Goal: Check status: Check status

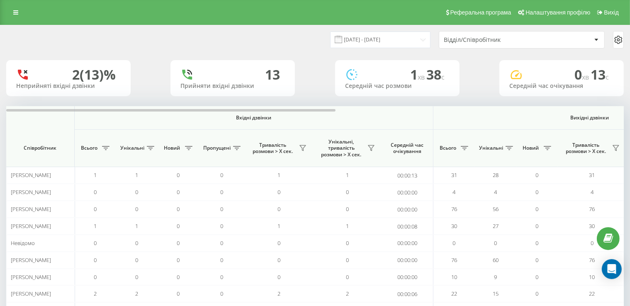
click at [533, 41] on div "Відділ/Співробітник" at bounding box center [492, 39] width 99 height 7
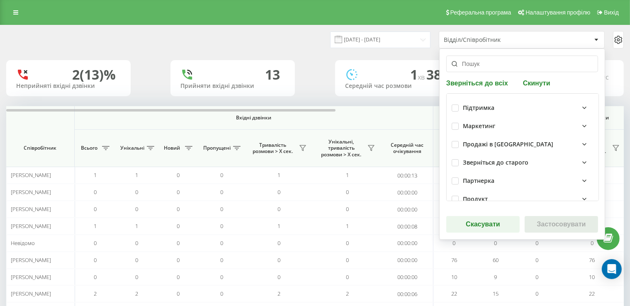
click at [503, 63] on input "text" at bounding box center [522, 64] width 152 height 17
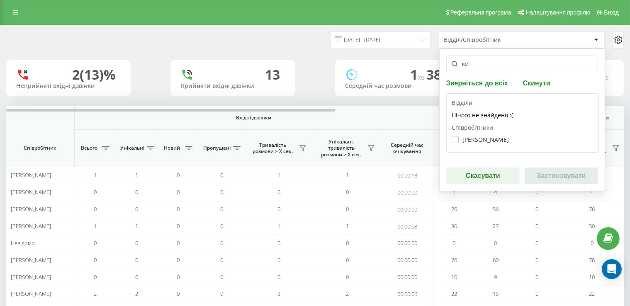
type input "юл"
click at [477, 139] on font "[PERSON_NAME]" at bounding box center [485, 140] width 46 height 8
checkbox input "true"
click at [553, 179] on button "Застосовувати" at bounding box center [560, 175] width 73 height 17
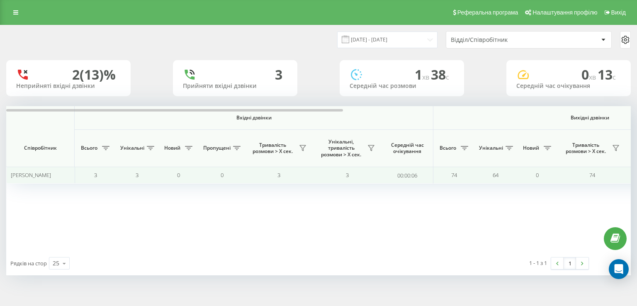
click at [162, 174] on td "0" at bounding box center [177, 175] width 41 height 17
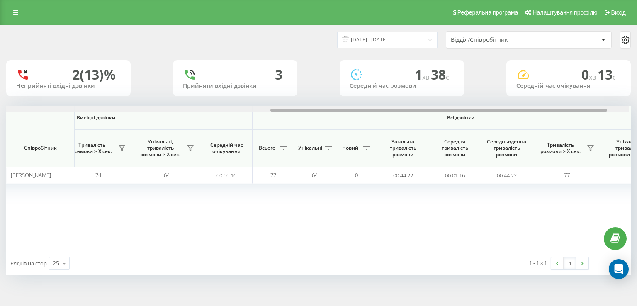
scroll to position [0, 504]
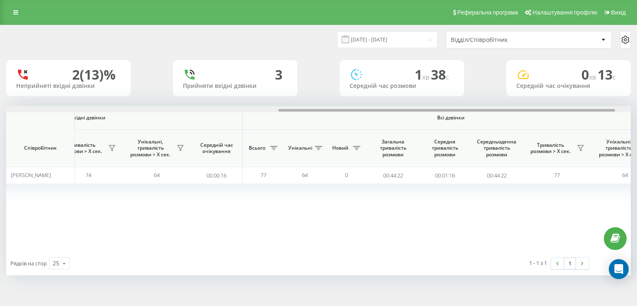
drag, startPoint x: 290, startPoint y: 111, endPoint x: 557, endPoint y: 121, distance: 267.5
click at [557, 121] on div "Вхідні дзвінки Вихідні дзвінки Всі дзвінки Співробітник Всього Унікальні Новий …" at bounding box center [318, 178] width 624 height 145
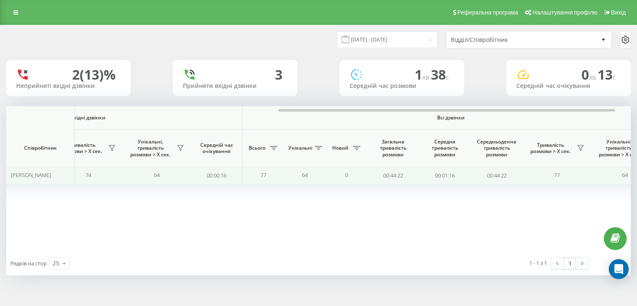
click at [264, 174] on font "77" at bounding box center [263, 174] width 6 height 7
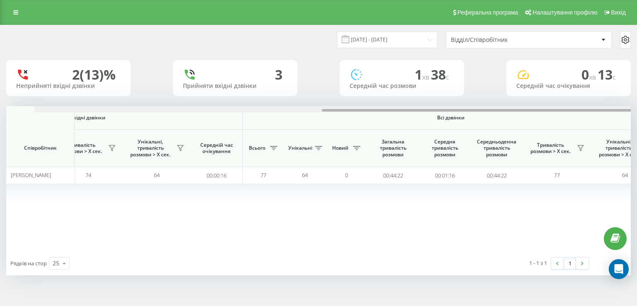
scroll to position [0, 532]
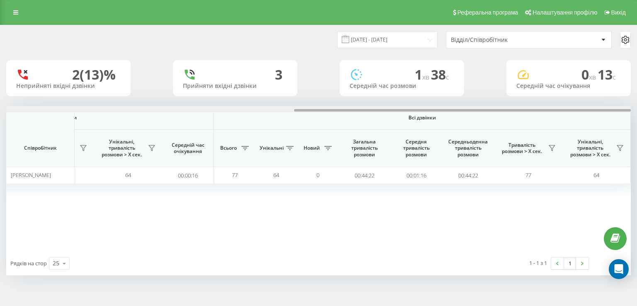
drag, startPoint x: 326, startPoint y: 110, endPoint x: 418, endPoint y: 111, distance: 92.4
click at [418, 111] on div at bounding box center [318, 109] width 624 height 6
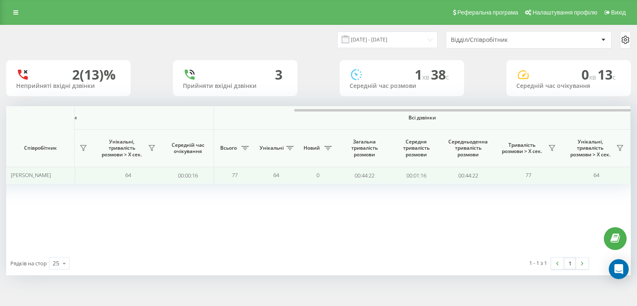
click at [409, 177] on font "00:01:16" at bounding box center [416, 175] width 20 height 7
click at [591, 176] on td "64" at bounding box center [596, 175] width 68 height 17
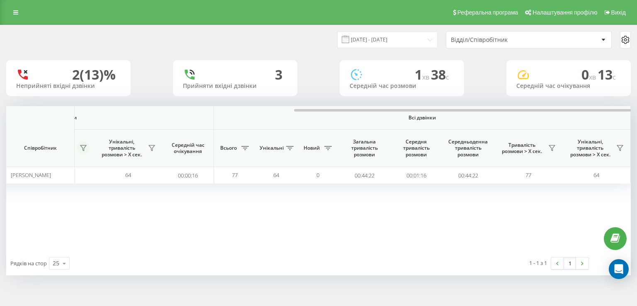
click at [80, 153] on button at bounding box center [83, 147] width 12 height 13
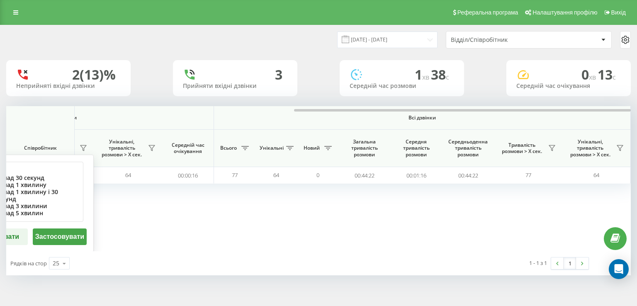
click at [207, 85] on font "Прийняти вхідні дзвінки" at bounding box center [220, 86] width 74 height 8
